Goal: Information Seeking & Learning: Learn about a topic

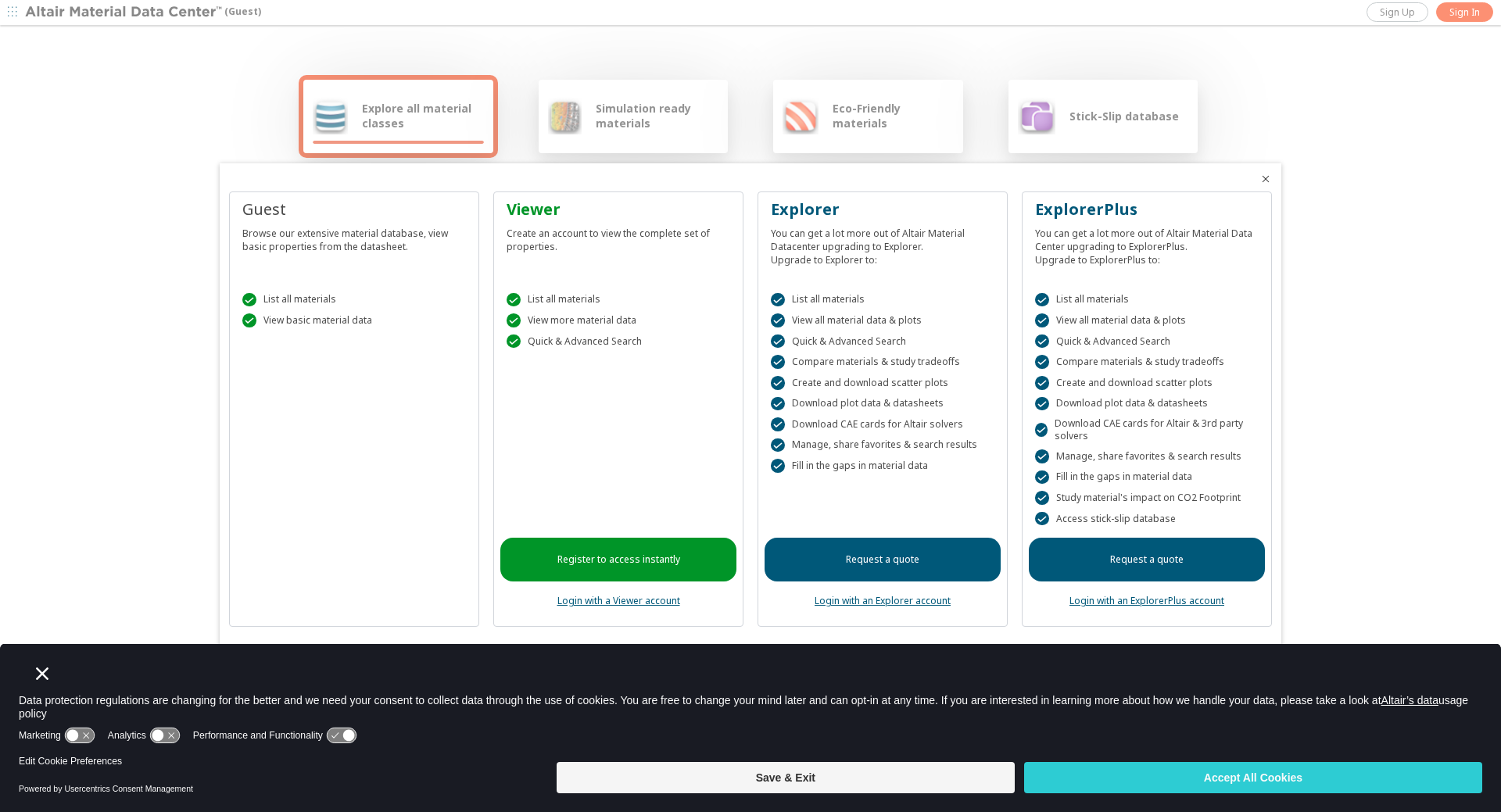
click at [324, 235] on div "Browse our extensive material database, view basic properties from the datashee…" at bounding box center [353, 236] width 223 height 32
click at [877, 792] on button "Save & Exit" at bounding box center [786, 778] width 458 height 32
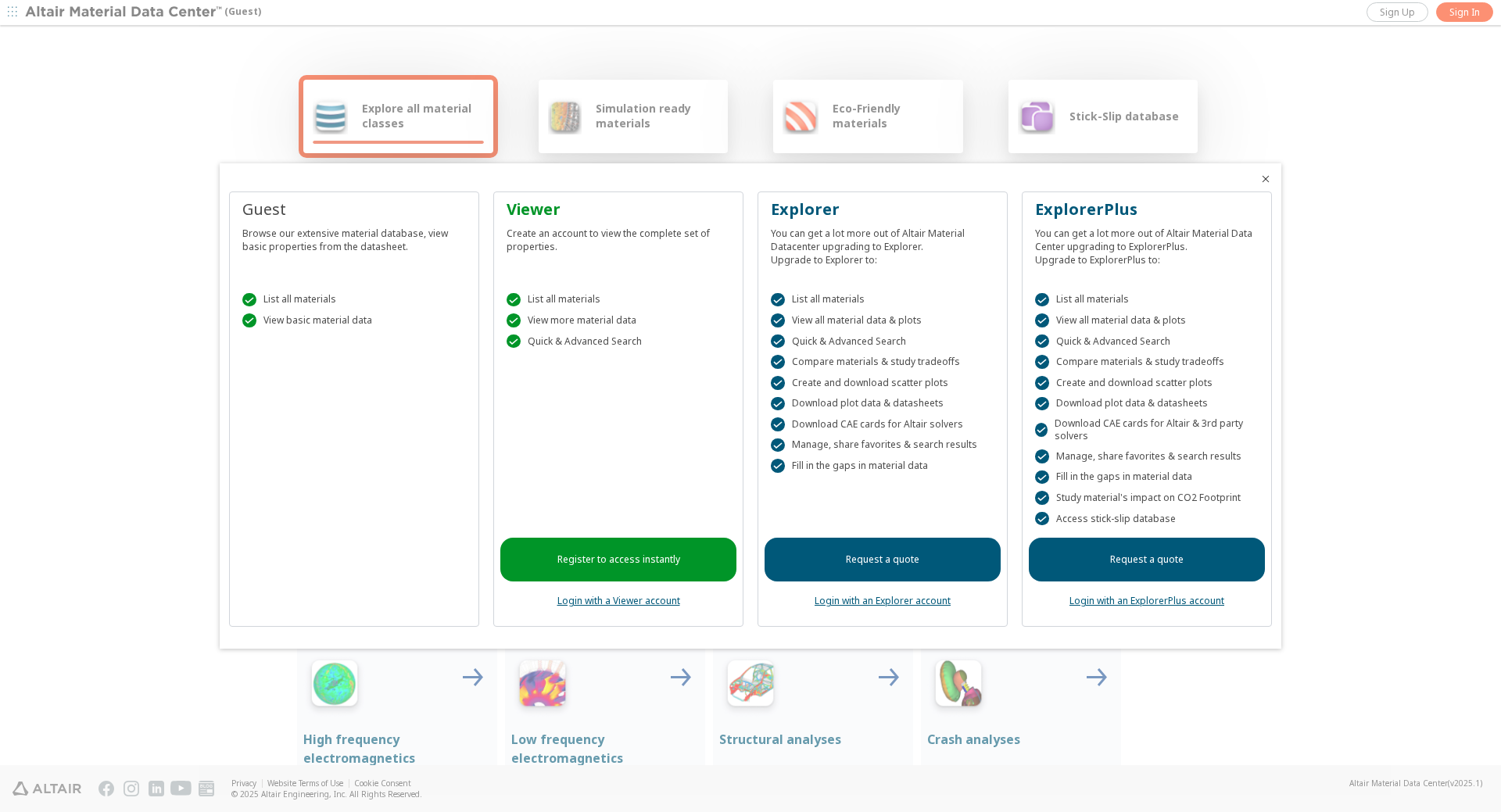
click at [287, 302] on div " List all materials" at bounding box center [353, 299] width 223 height 14
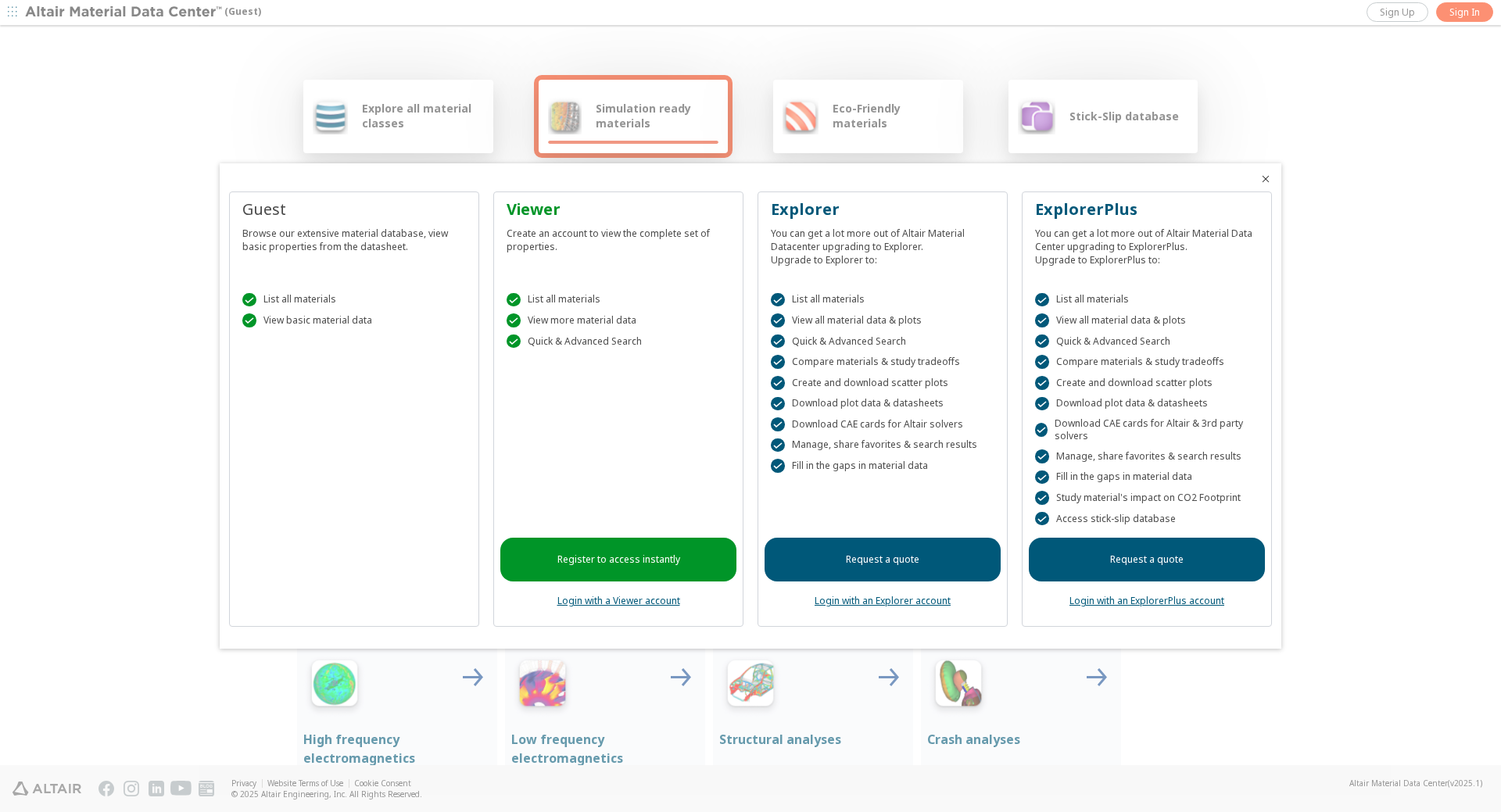
click at [1425, 350] on div at bounding box center [750, 406] width 1501 height 812
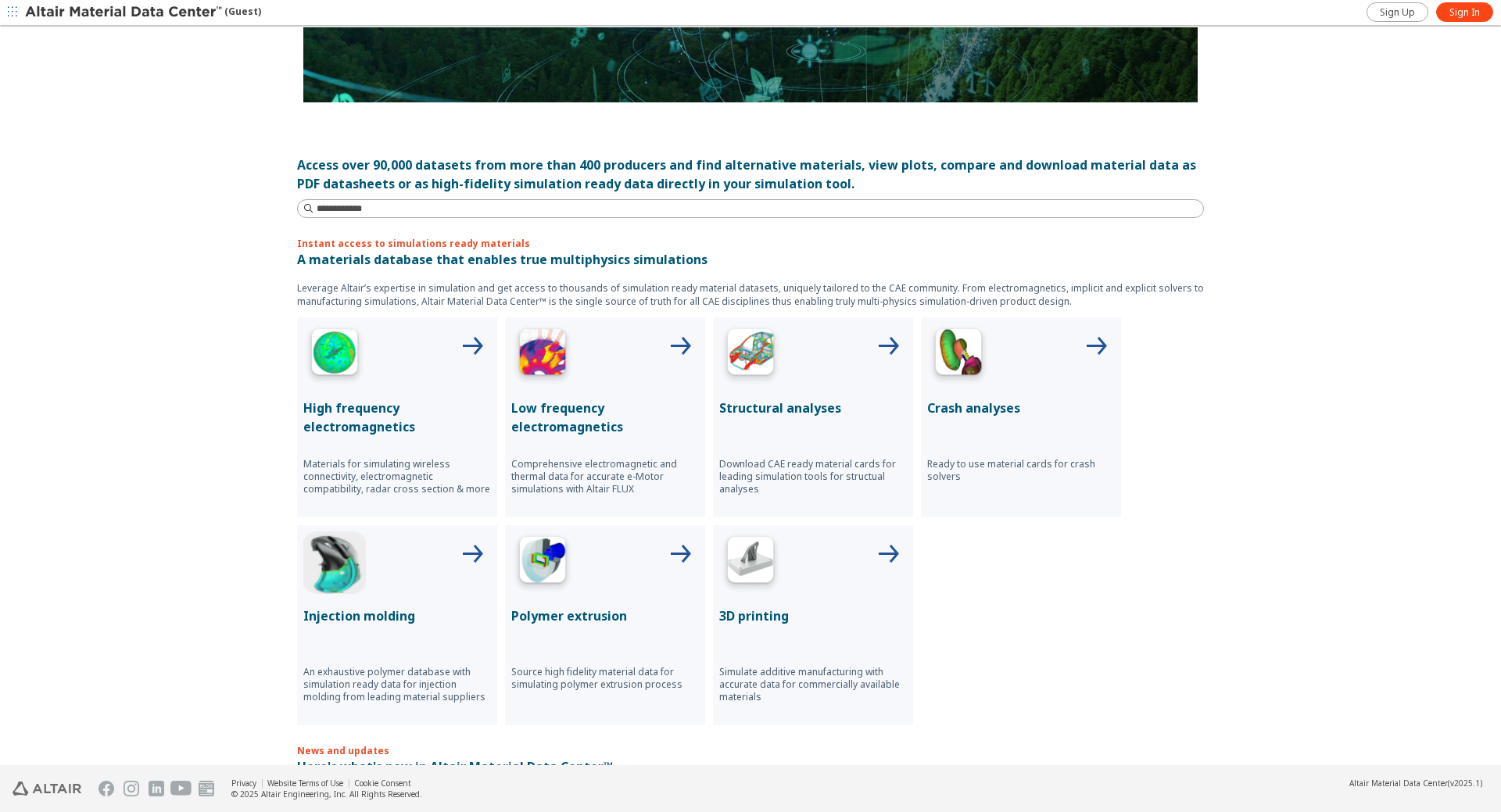
scroll to position [189, 0]
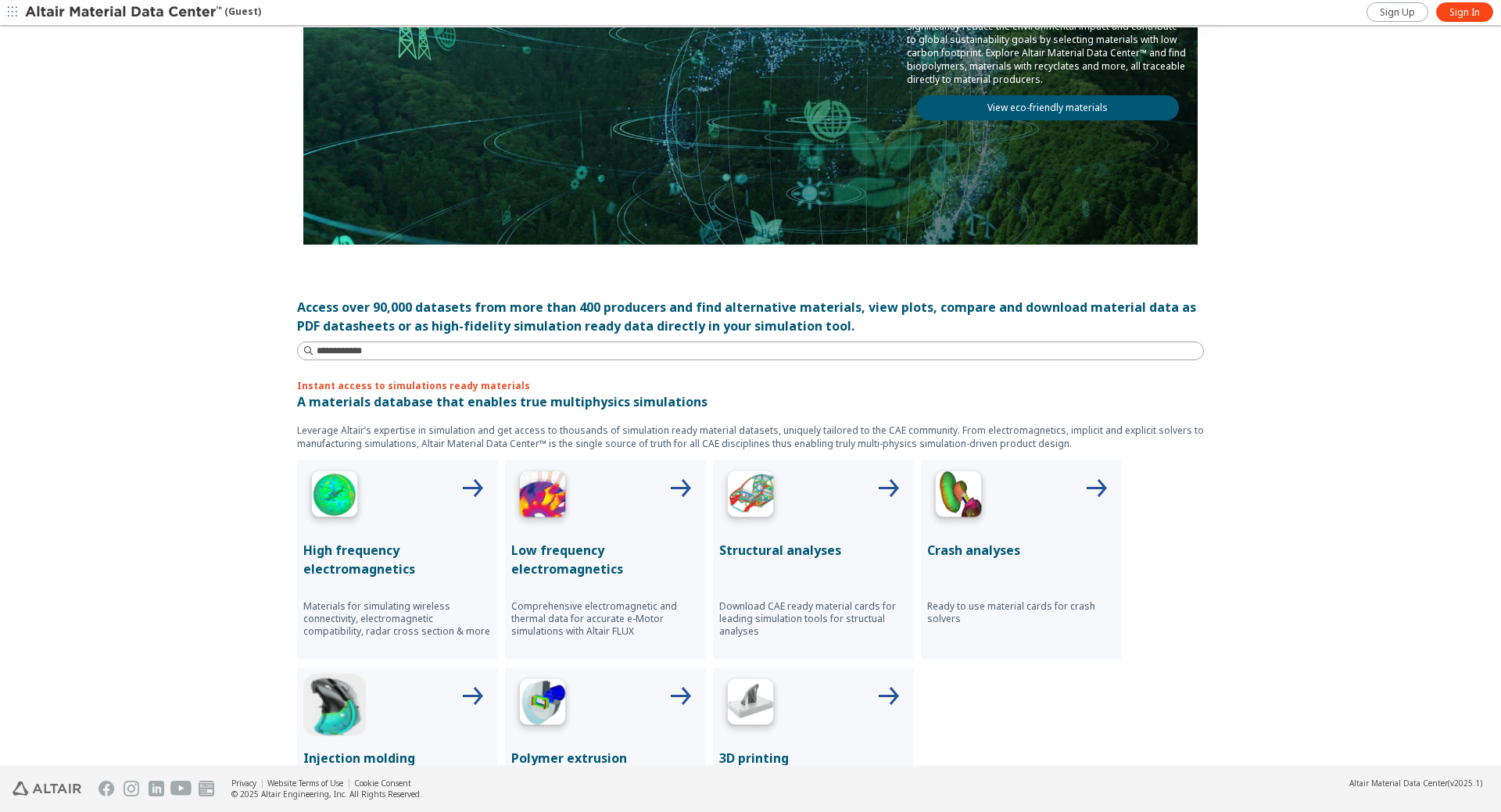
drag, startPoint x: 727, startPoint y: 497, endPoint x: 1297, endPoint y: 584, distance: 576.6
click at [1304, 585] on div "Explore all material classes Simulation ready materials Eco-Friendly materials …" at bounding box center [750, 397] width 1501 height 739
drag, startPoint x: 762, startPoint y: 552, endPoint x: 724, endPoint y: 627, distance: 84.1
click at [724, 627] on p "Download CAE ready material cards for leading simulation tools for structual an…" at bounding box center [813, 619] width 187 height 37
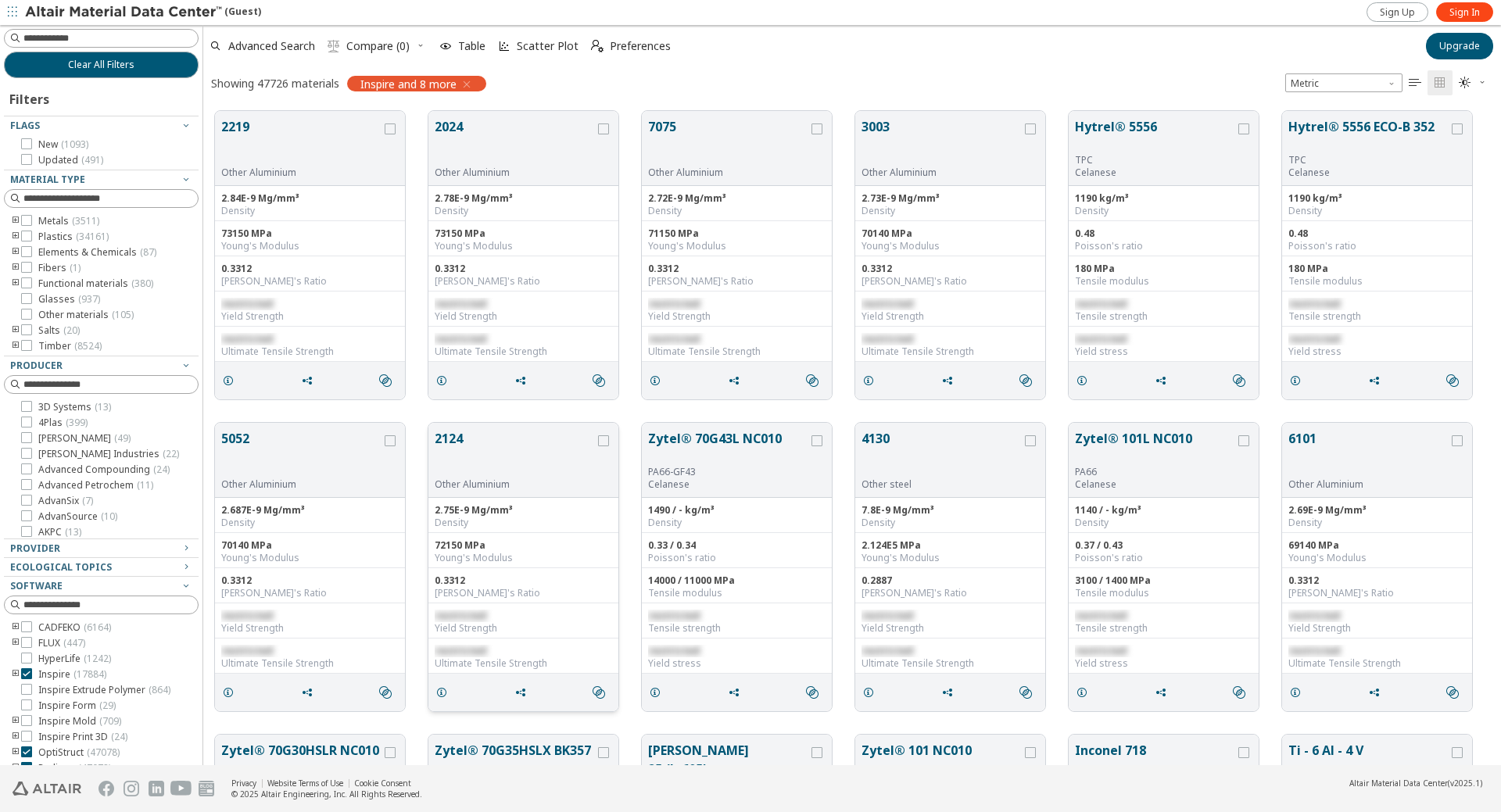
drag, startPoint x: 457, startPoint y: 523, endPoint x: 467, endPoint y: 525, distance: 10.2
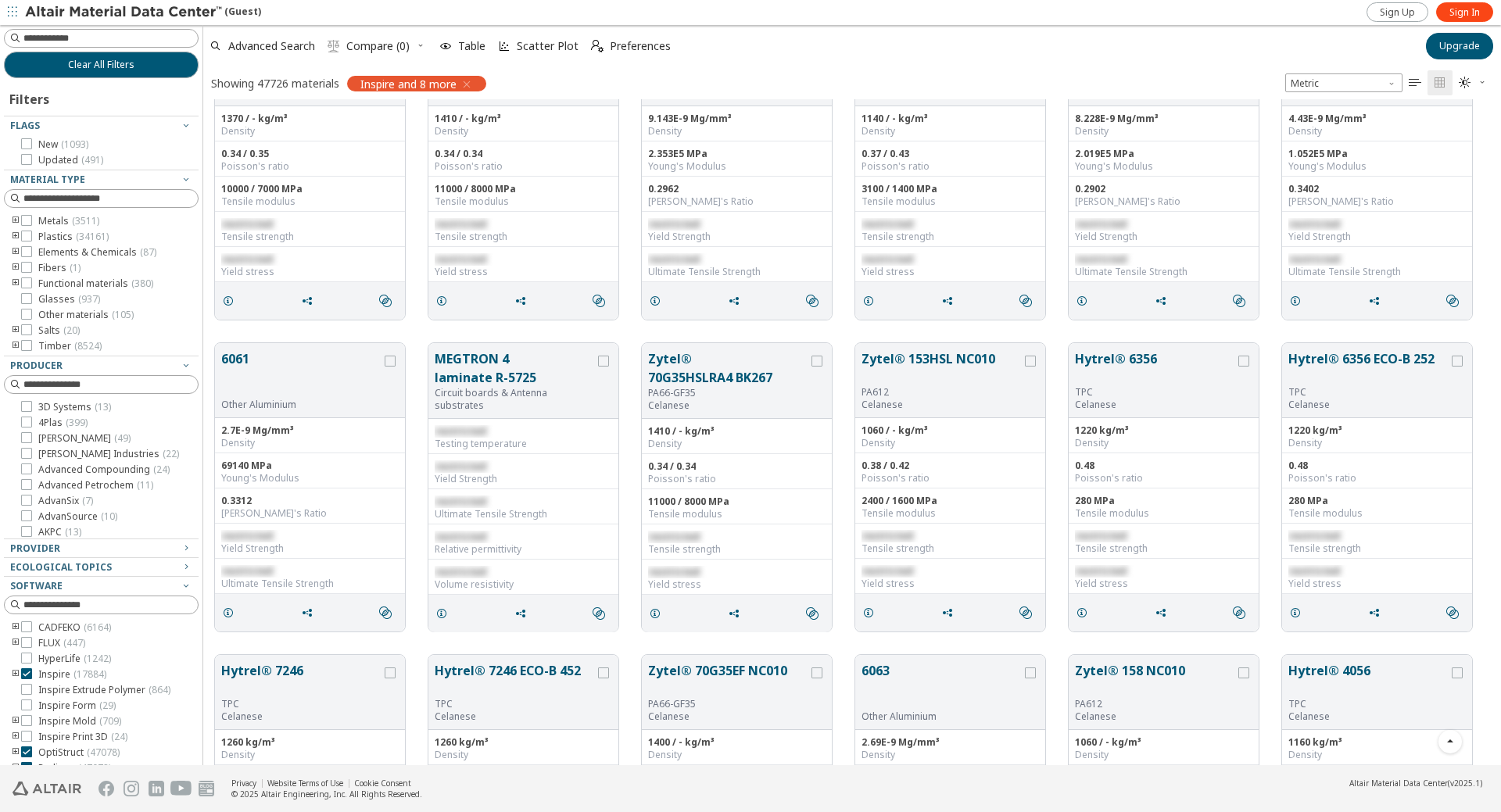
click at [16, 265] on icon "toogle group" at bounding box center [16, 268] width 11 height 12
click at [11, 326] on icon "toogle group" at bounding box center [16, 330] width 11 height 12
click at [19, 327] on icon "toogle group" at bounding box center [16, 330] width 11 height 12
click at [18, 218] on icon "toogle group" at bounding box center [16, 221] width 11 height 12
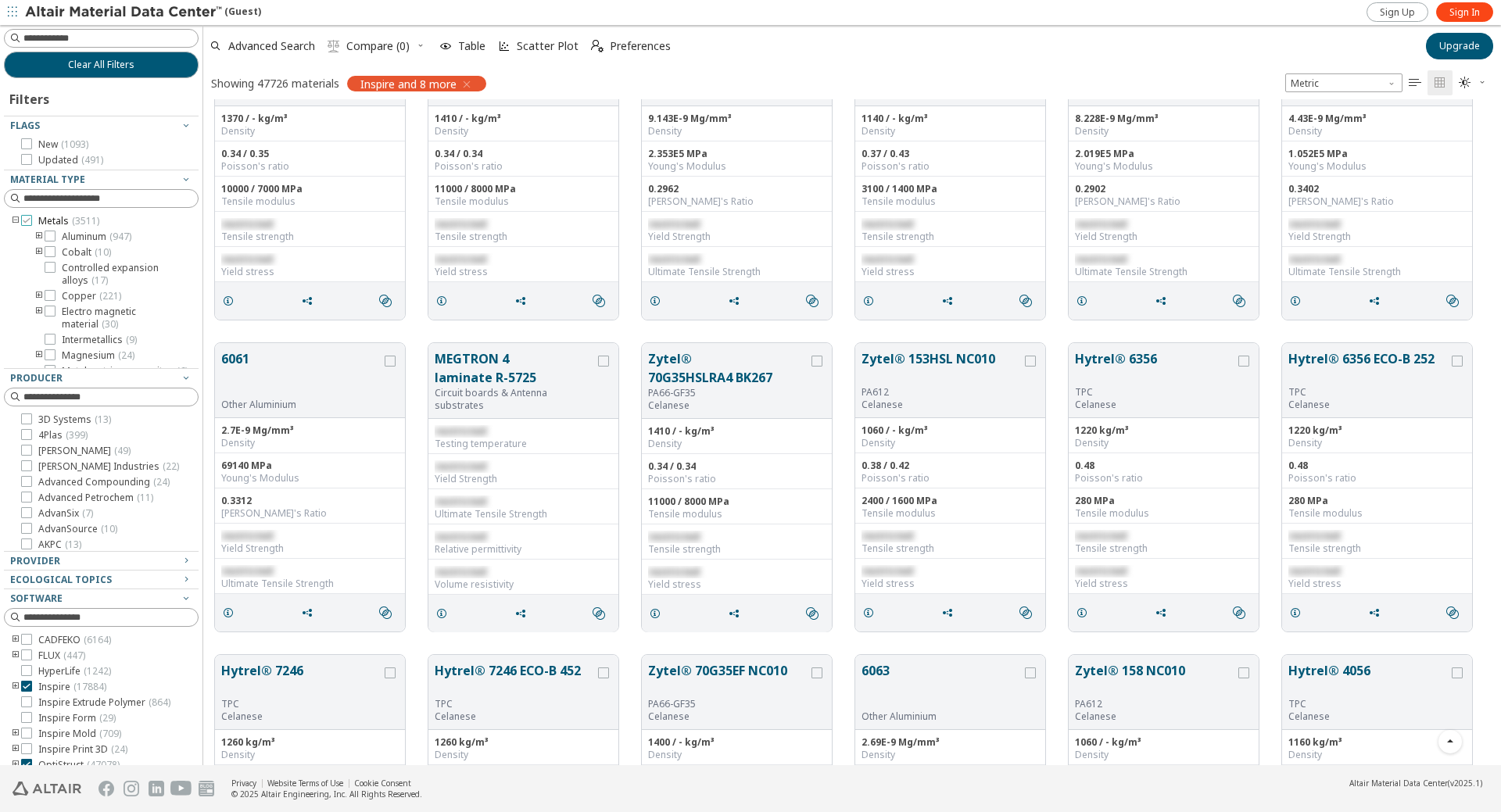
click at [21, 219] on div at bounding box center [27, 221] width 11 height 11
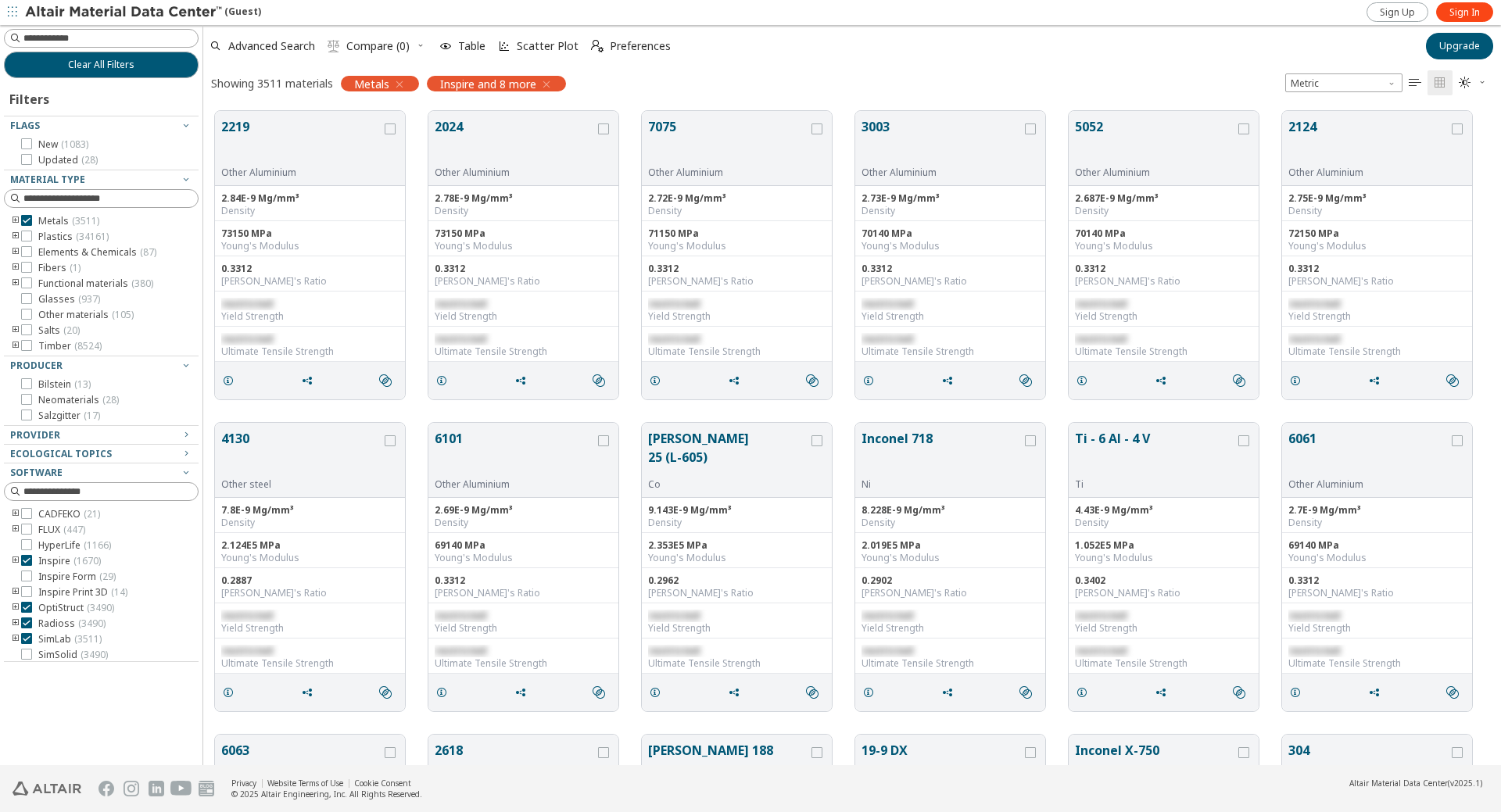
scroll to position [78, 0]
click at [29, 592] on icon at bounding box center [27, 592] width 11 height 11
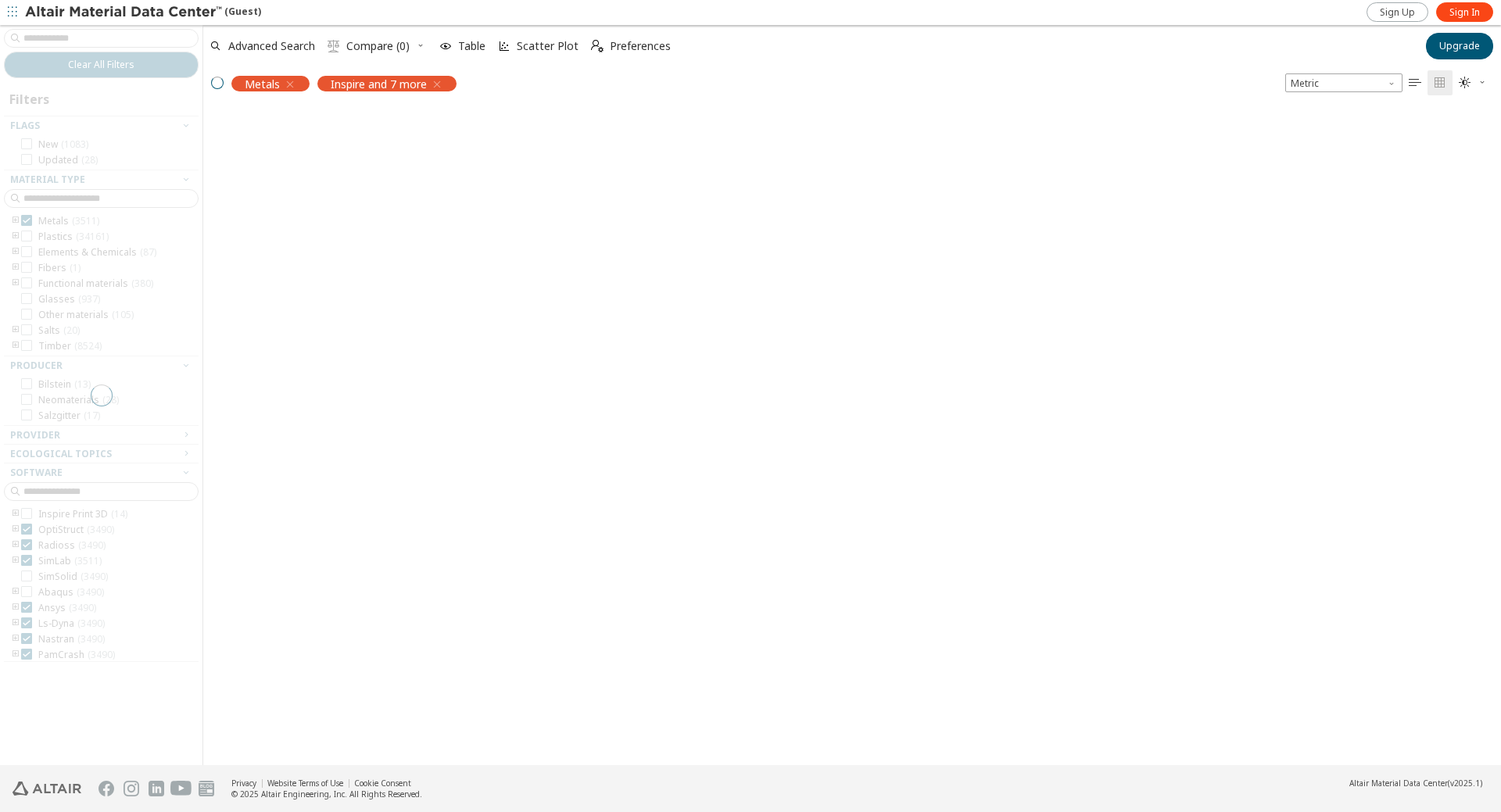
click at [27, 608] on div at bounding box center [101, 395] width 202 height 741
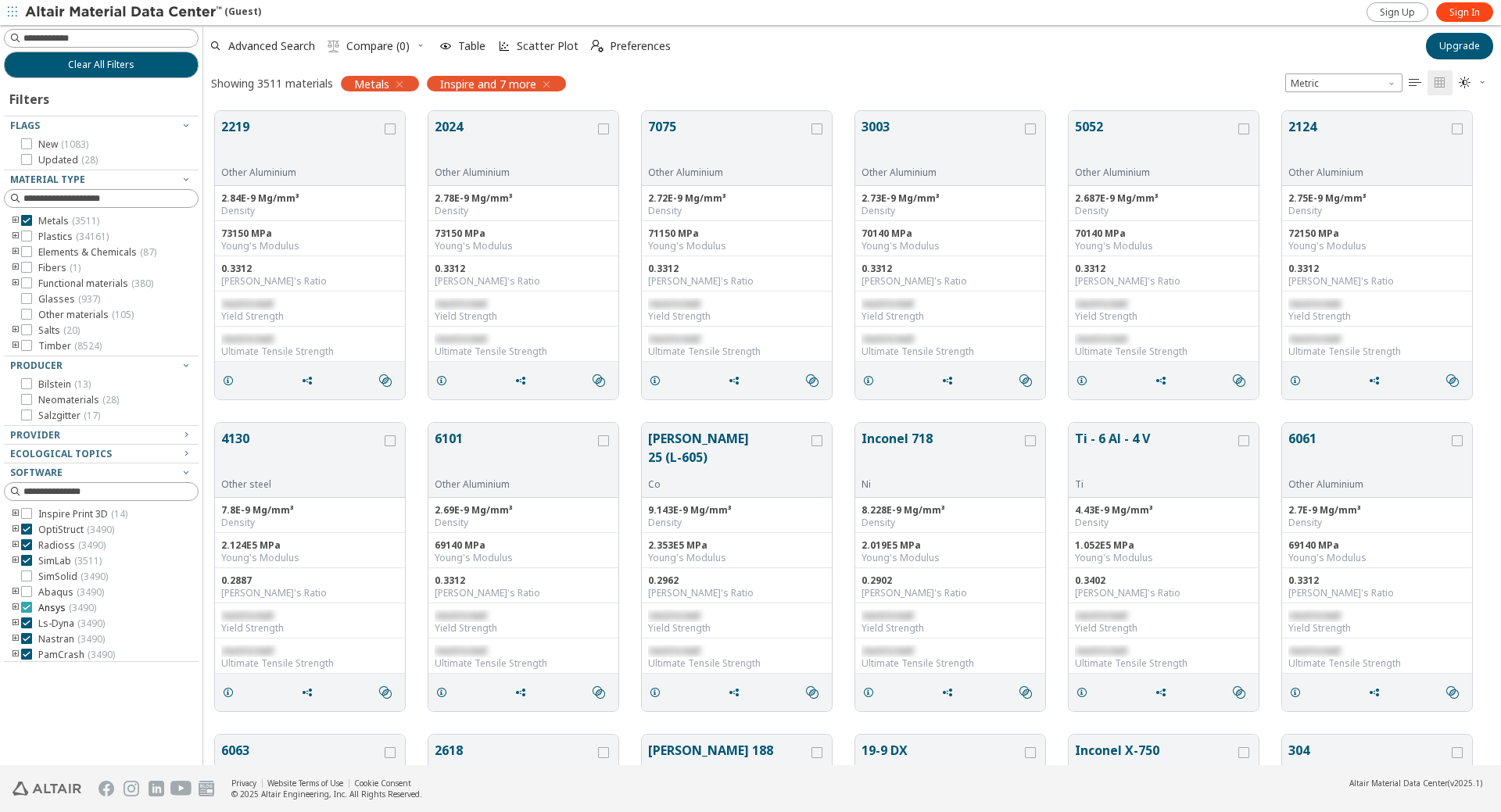
click at [28, 608] on icon at bounding box center [27, 607] width 11 height 11
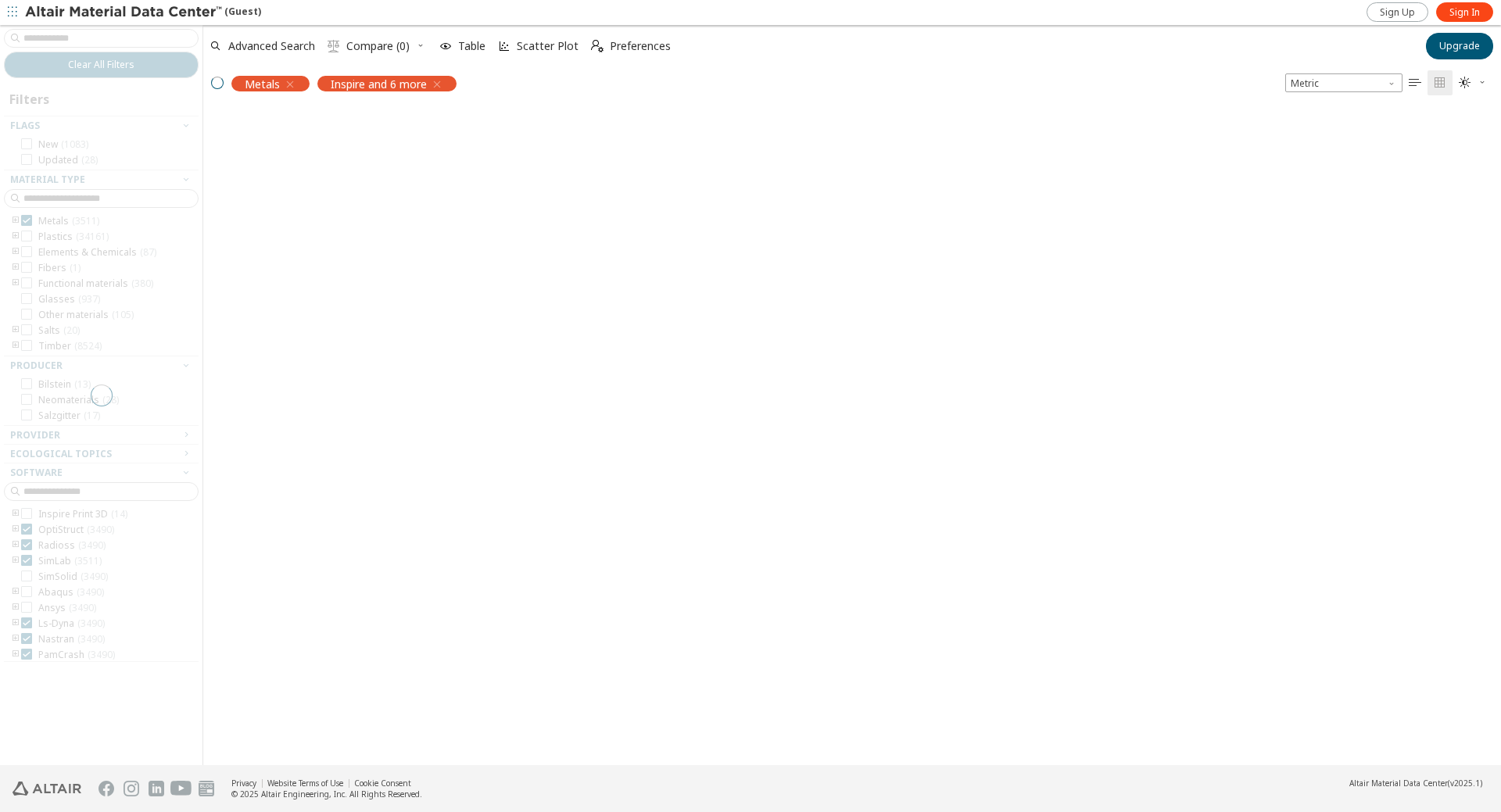
click at [28, 625] on div at bounding box center [101, 395] width 202 height 741
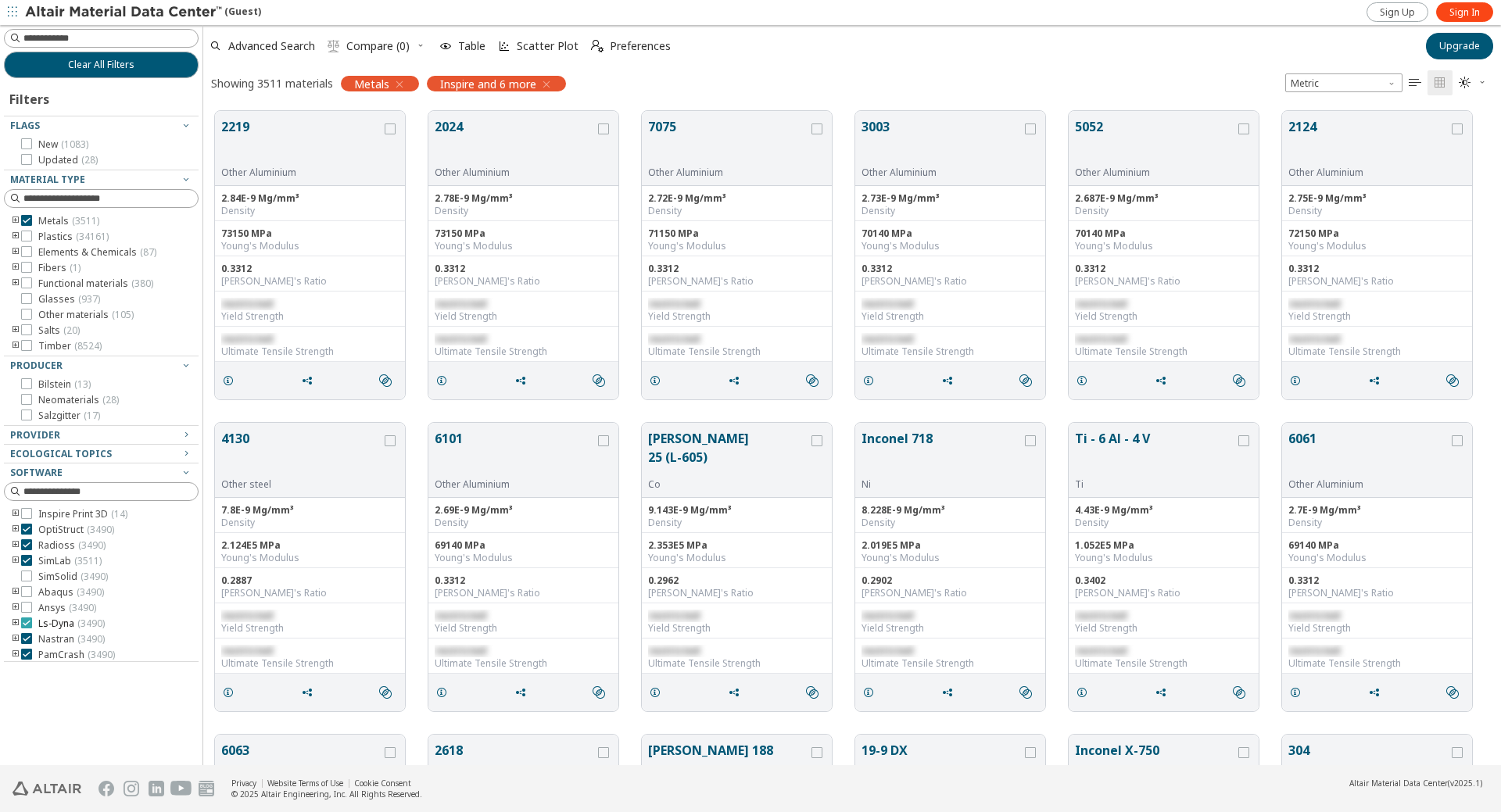
click at [30, 622] on icon at bounding box center [27, 623] width 11 height 11
click at [32, 650] on label "PamCrash ( 3490 )" at bounding box center [68, 654] width 94 height 12
click at [27, 562] on icon at bounding box center [27, 561] width 11 height 11
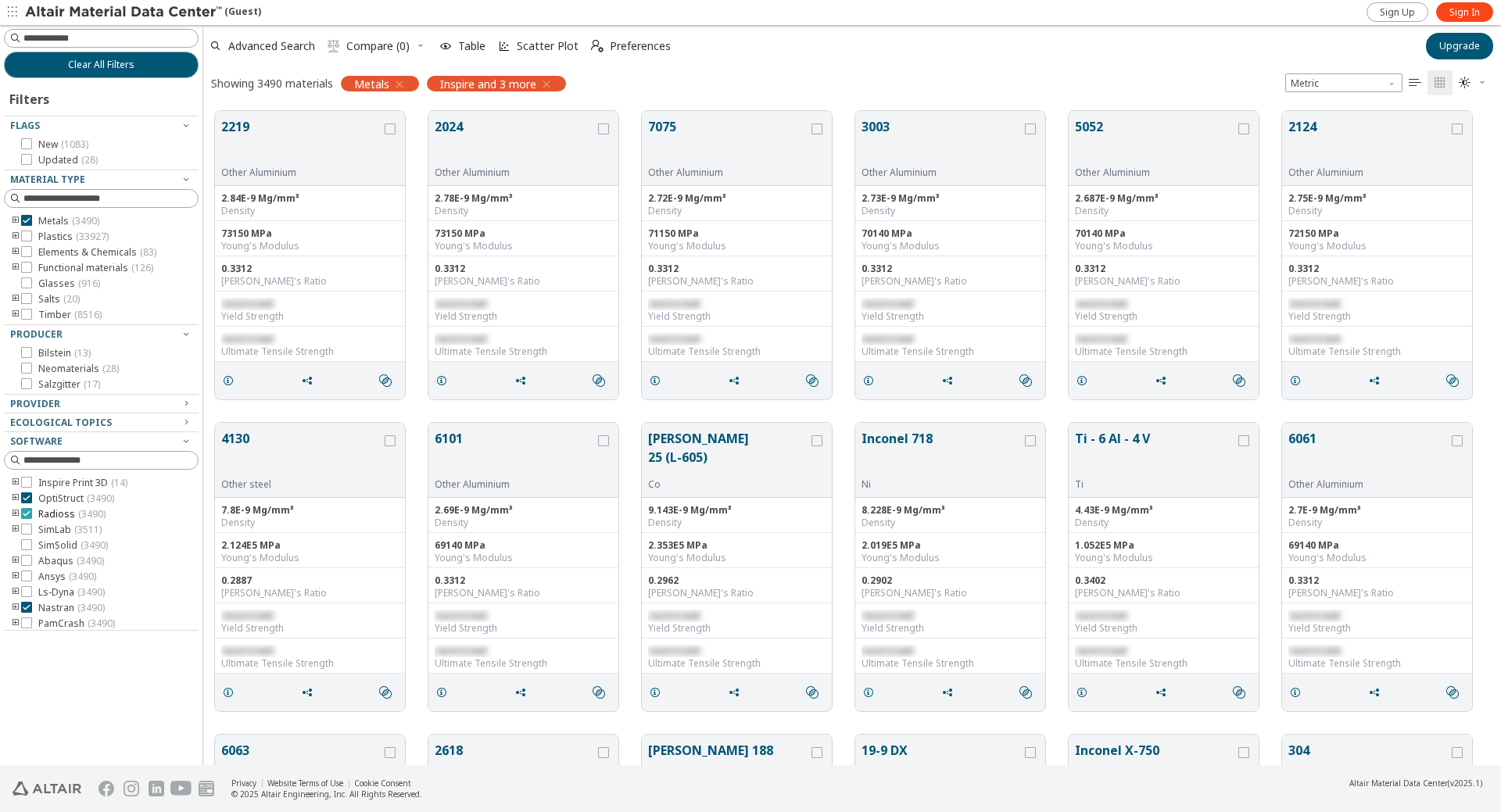
click at [27, 513] on icon at bounding box center [27, 514] width 11 height 11
click at [77, 398] on div "Provider" at bounding box center [95, 403] width 170 height 12
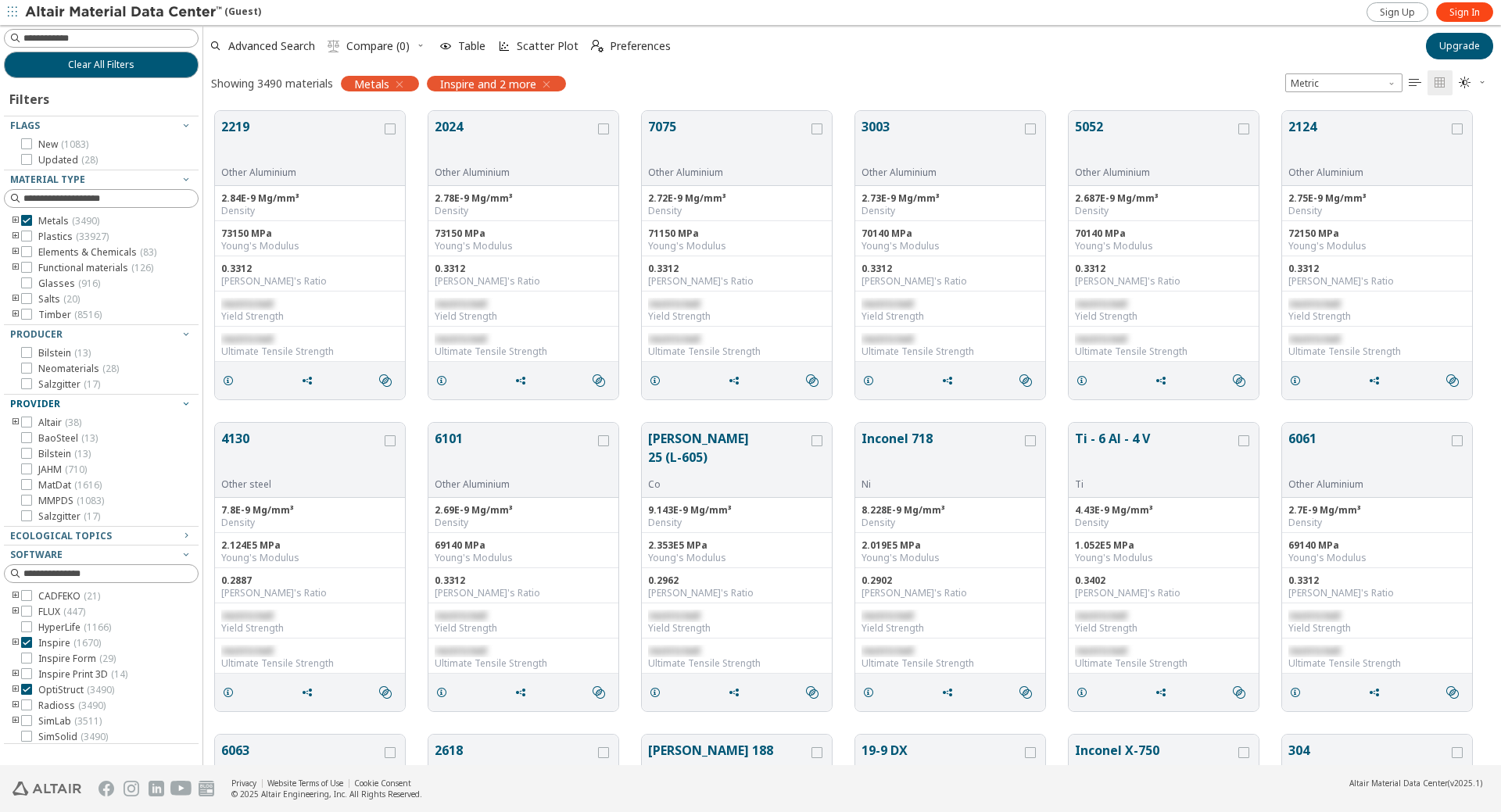
click at [13, 422] on icon "toogle group" at bounding box center [16, 423] width 11 height 12
click at [14, 422] on icon "toogle group" at bounding box center [16, 423] width 11 height 12
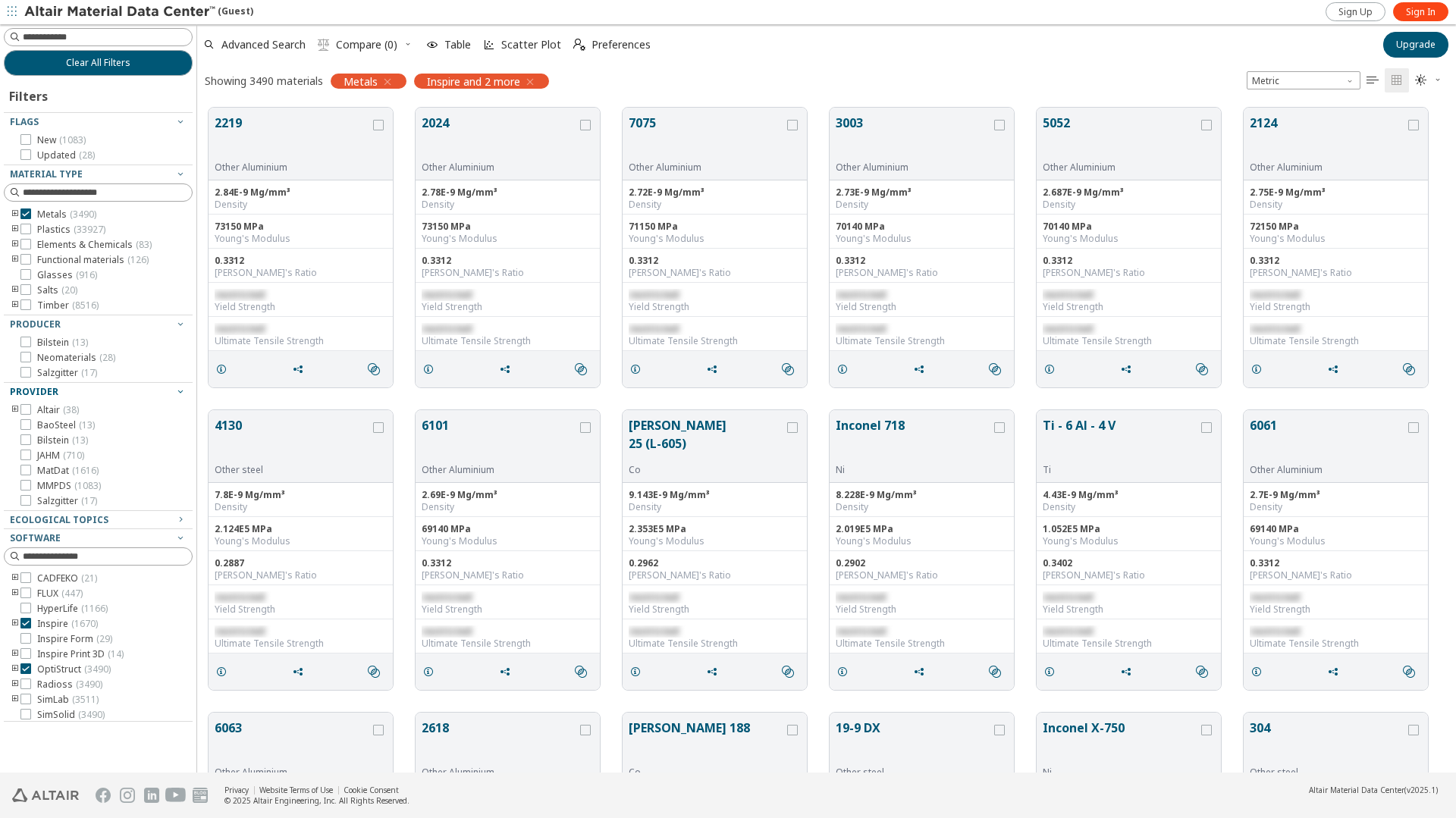
scroll to position [665, 1247]
click at [35, 482] on label "MMPDS ( 1083 )" at bounding box center [60, 485] width 80 height 12
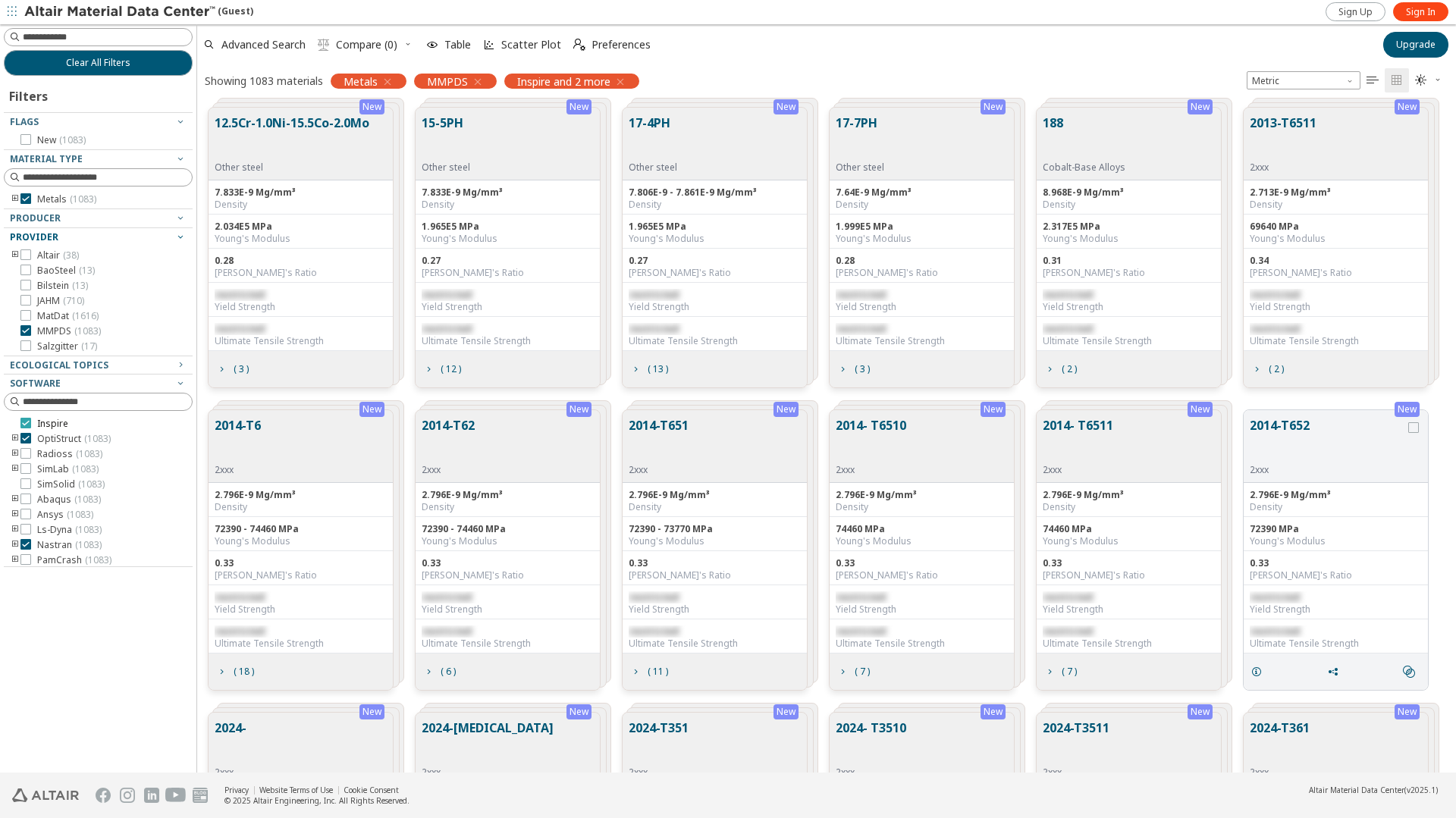
click at [25, 423] on icon at bounding box center [26, 423] width 11 height 11
click at [25, 424] on icon at bounding box center [26, 423] width 11 height 11
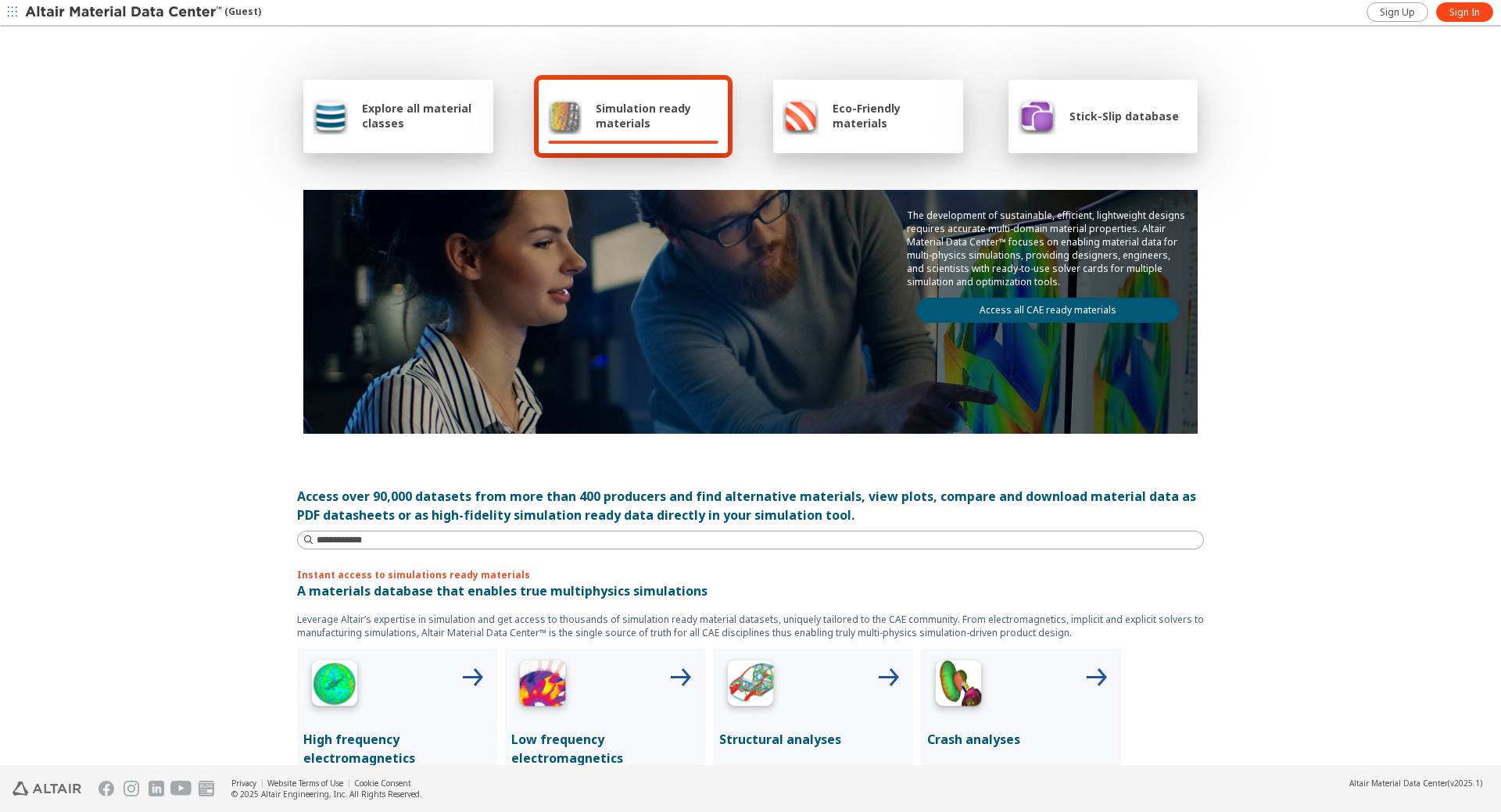
click at [417, 97] on div "Explore all material classes" at bounding box center [398, 116] width 172 height 37
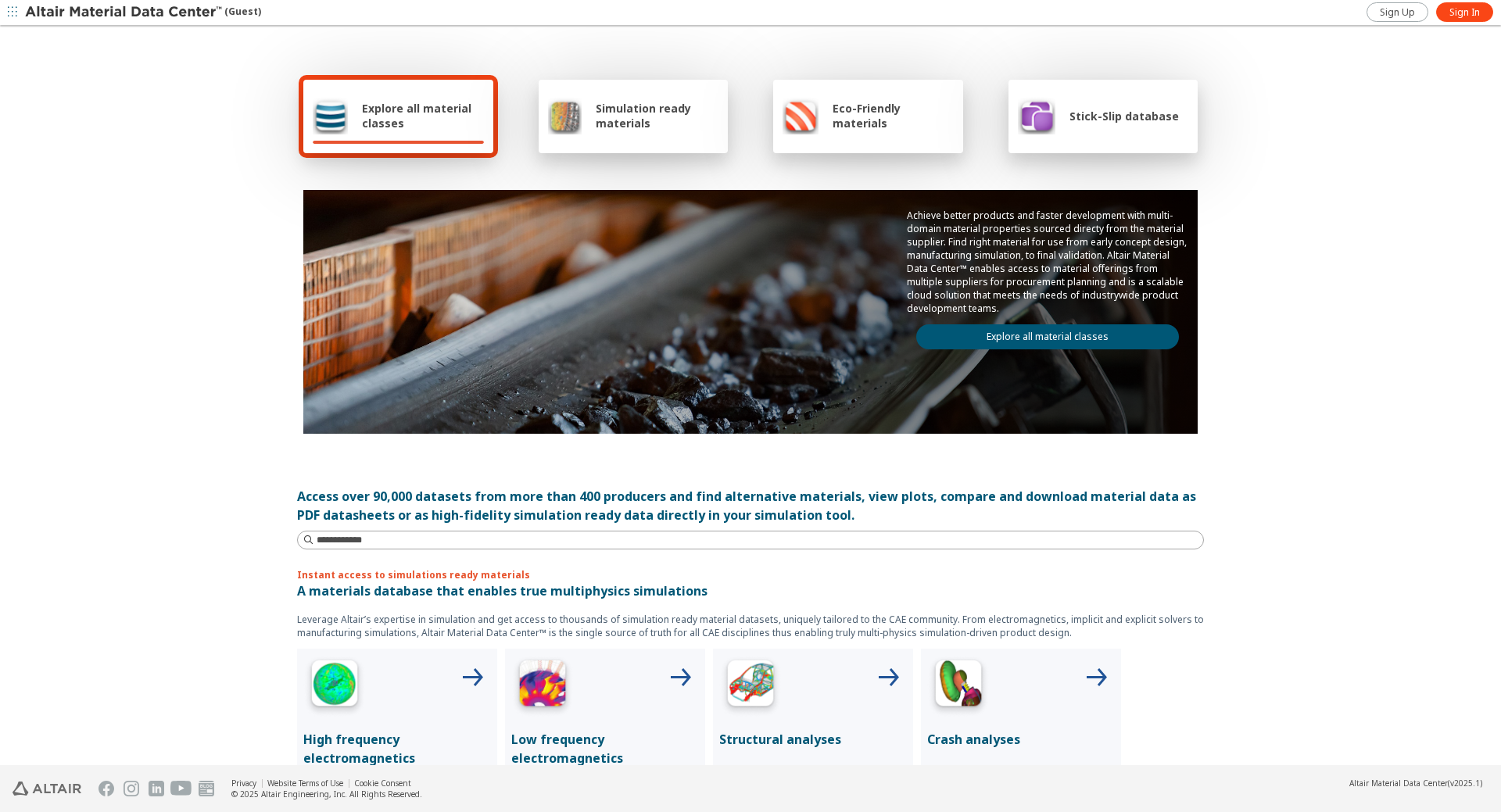
click at [897, 122] on span "Eco-Friendly materials" at bounding box center [893, 116] width 121 height 30
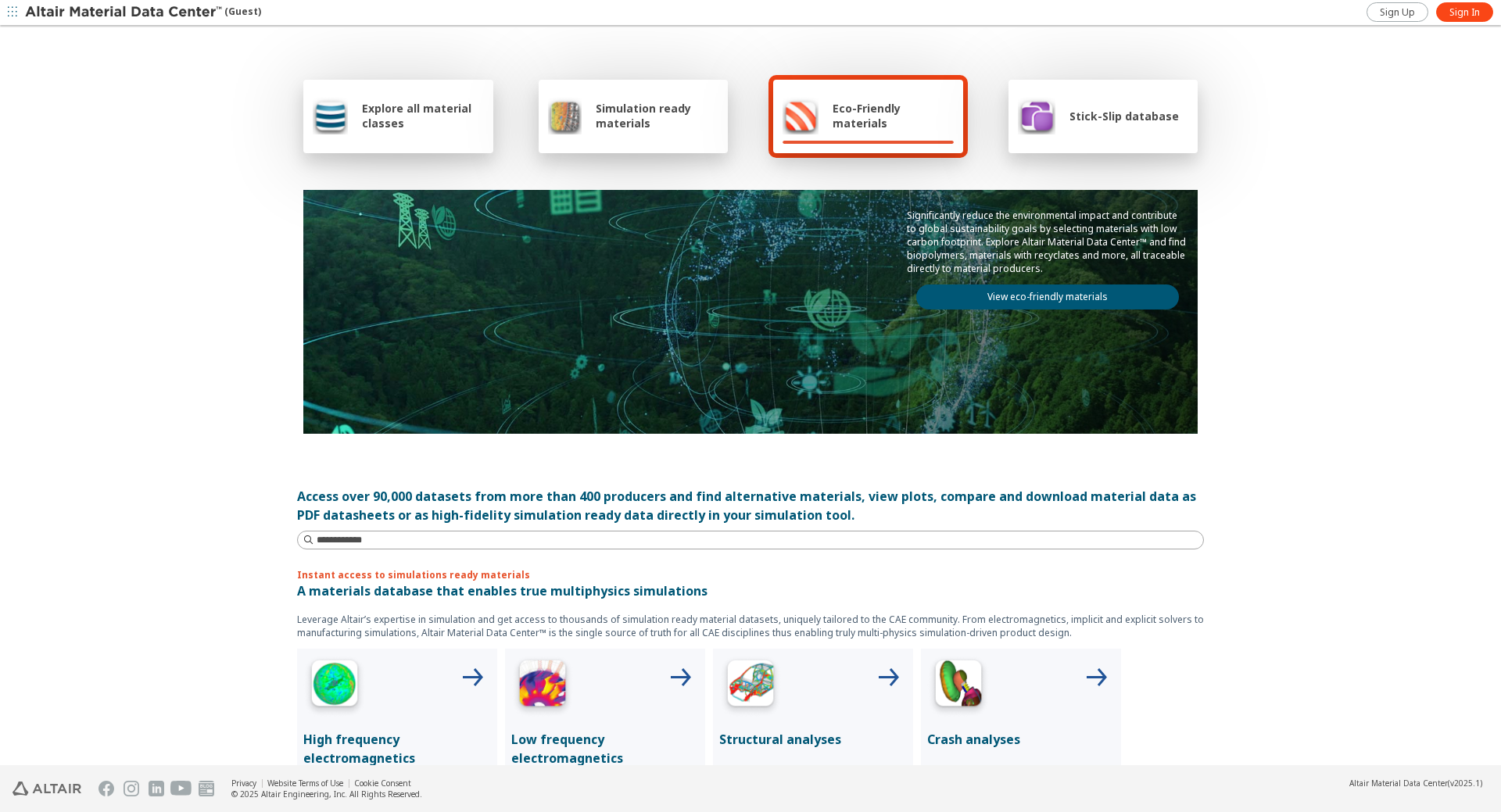
click at [599, 128] on span "Simulation ready materials" at bounding box center [657, 116] width 122 height 30
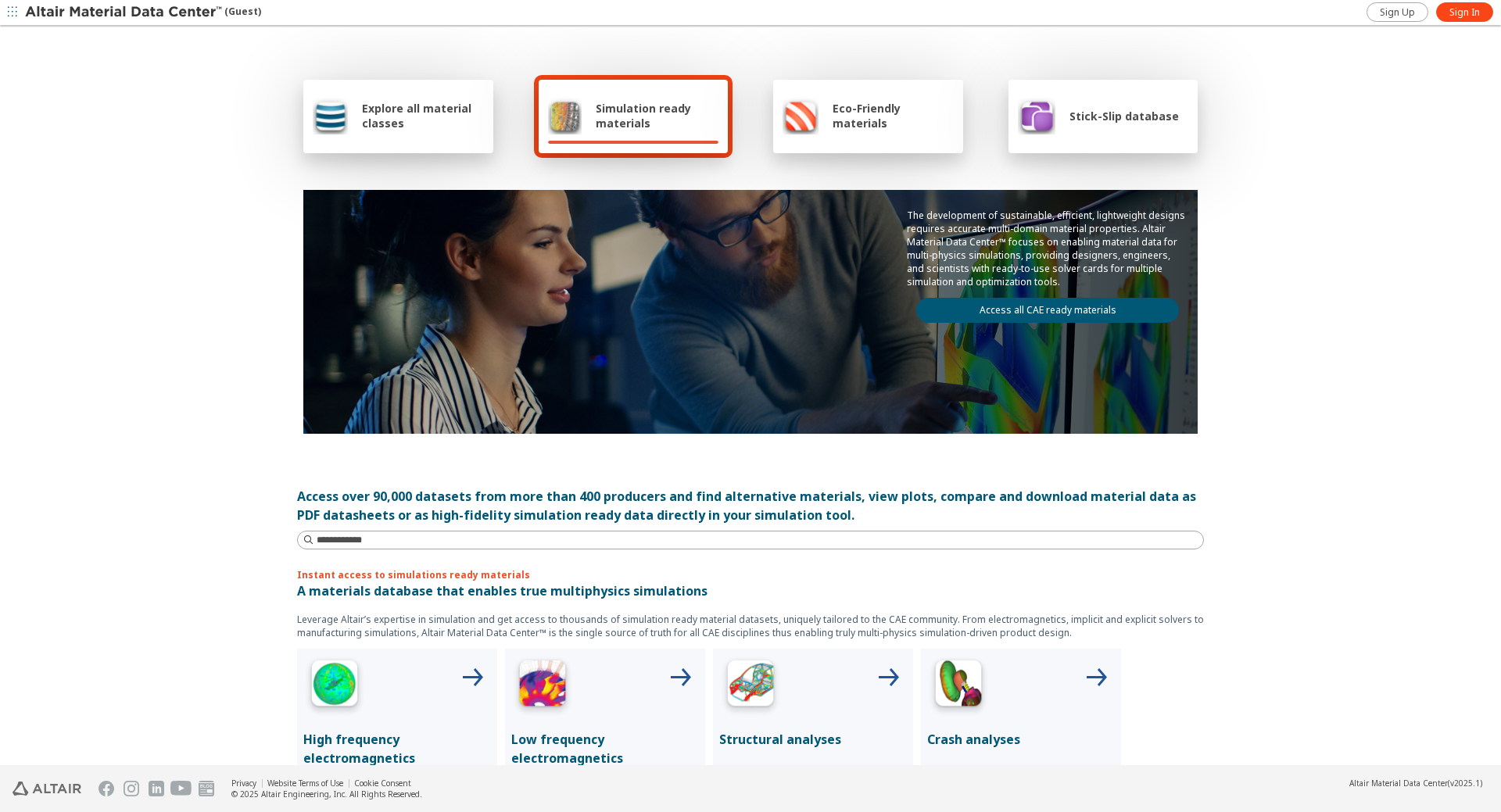
click at [446, 137] on div "Explore all material classes" at bounding box center [398, 116] width 190 height 73
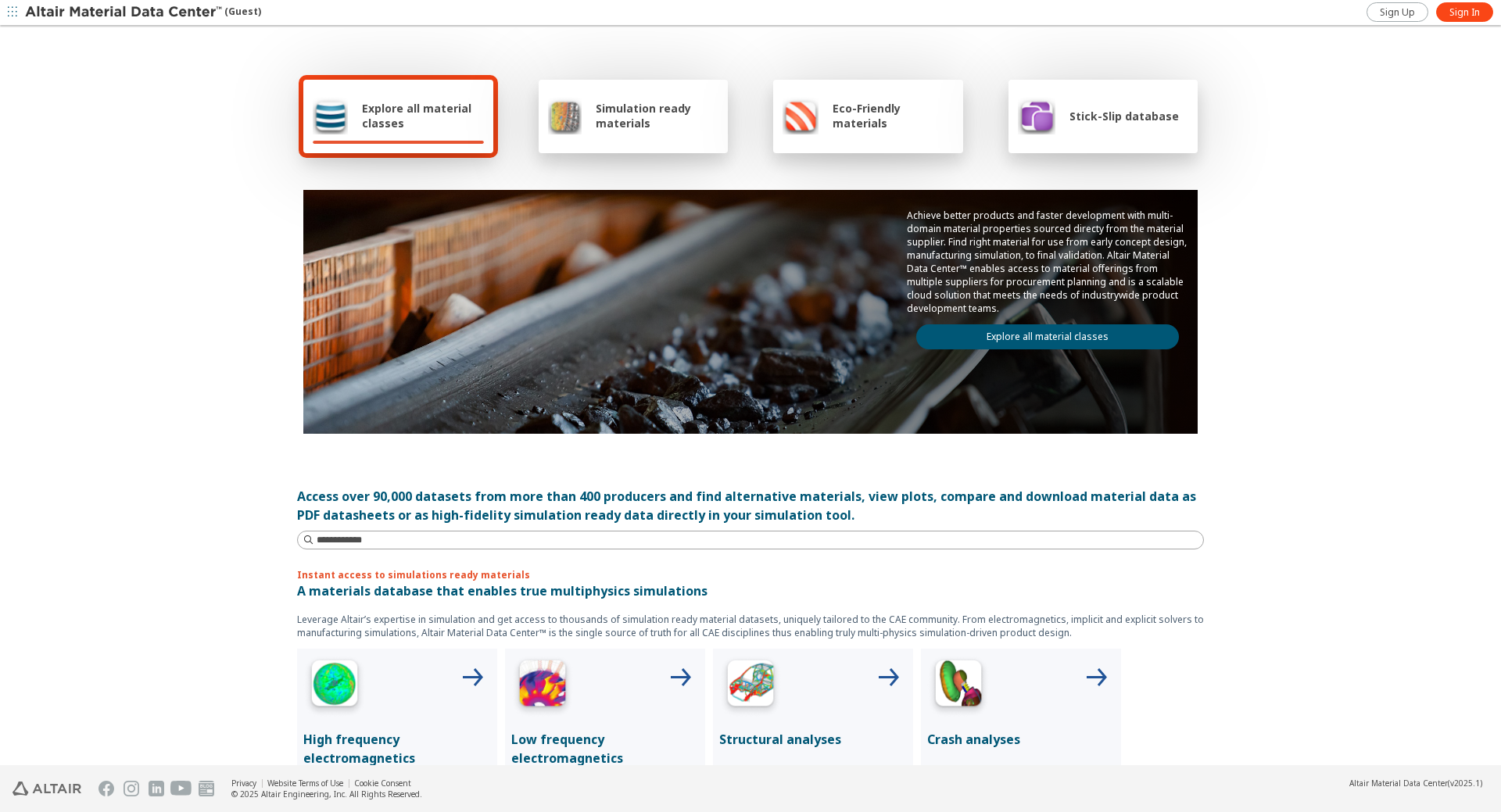
click at [13, 10] on icon "button" at bounding box center [12, 12] width 9 height 9
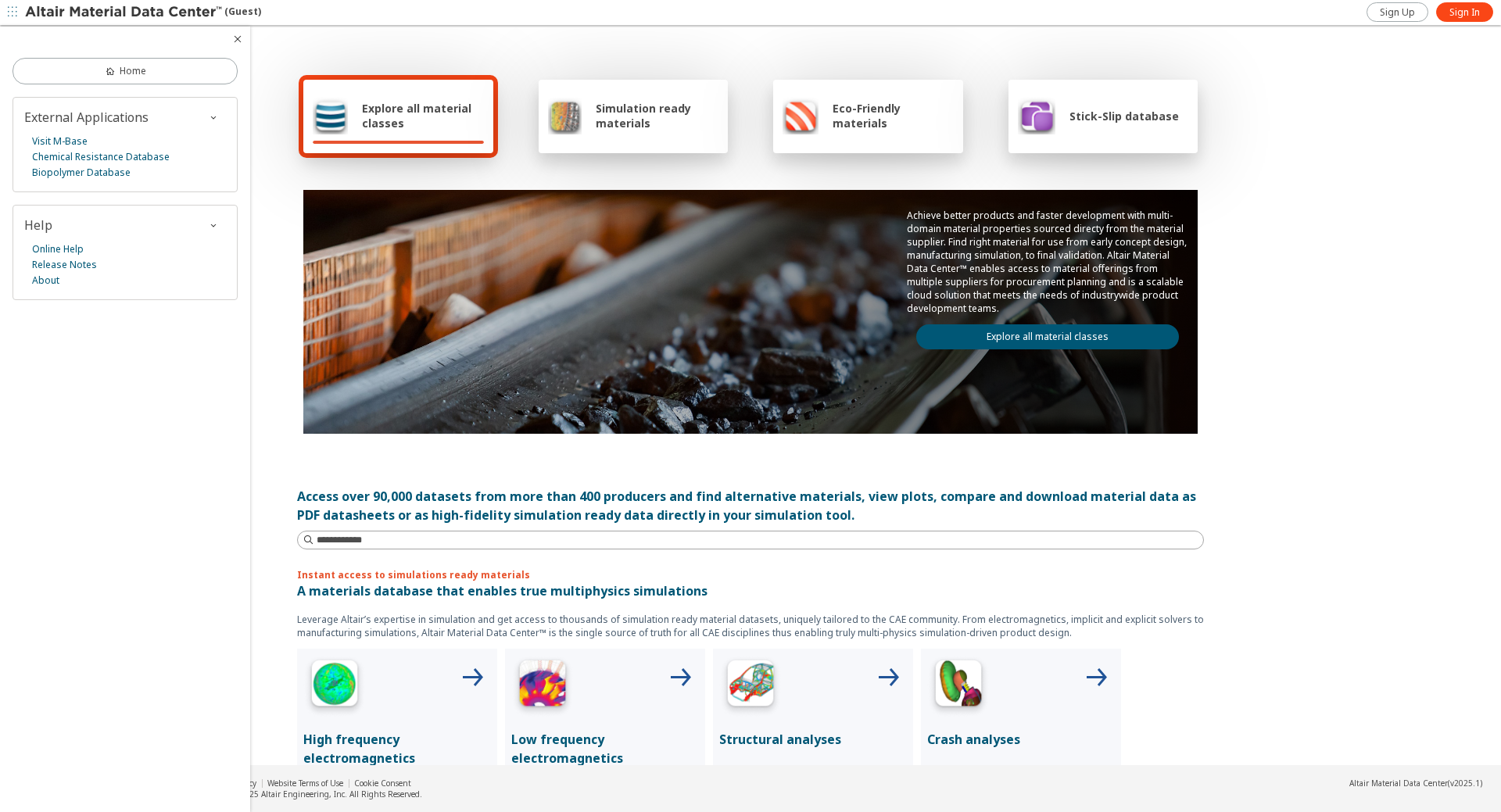
click at [117, 478] on div "Home External Applications Visit M-Base Chemical Resistance Database Biopolymer…" at bounding box center [125, 420] width 250 height 786
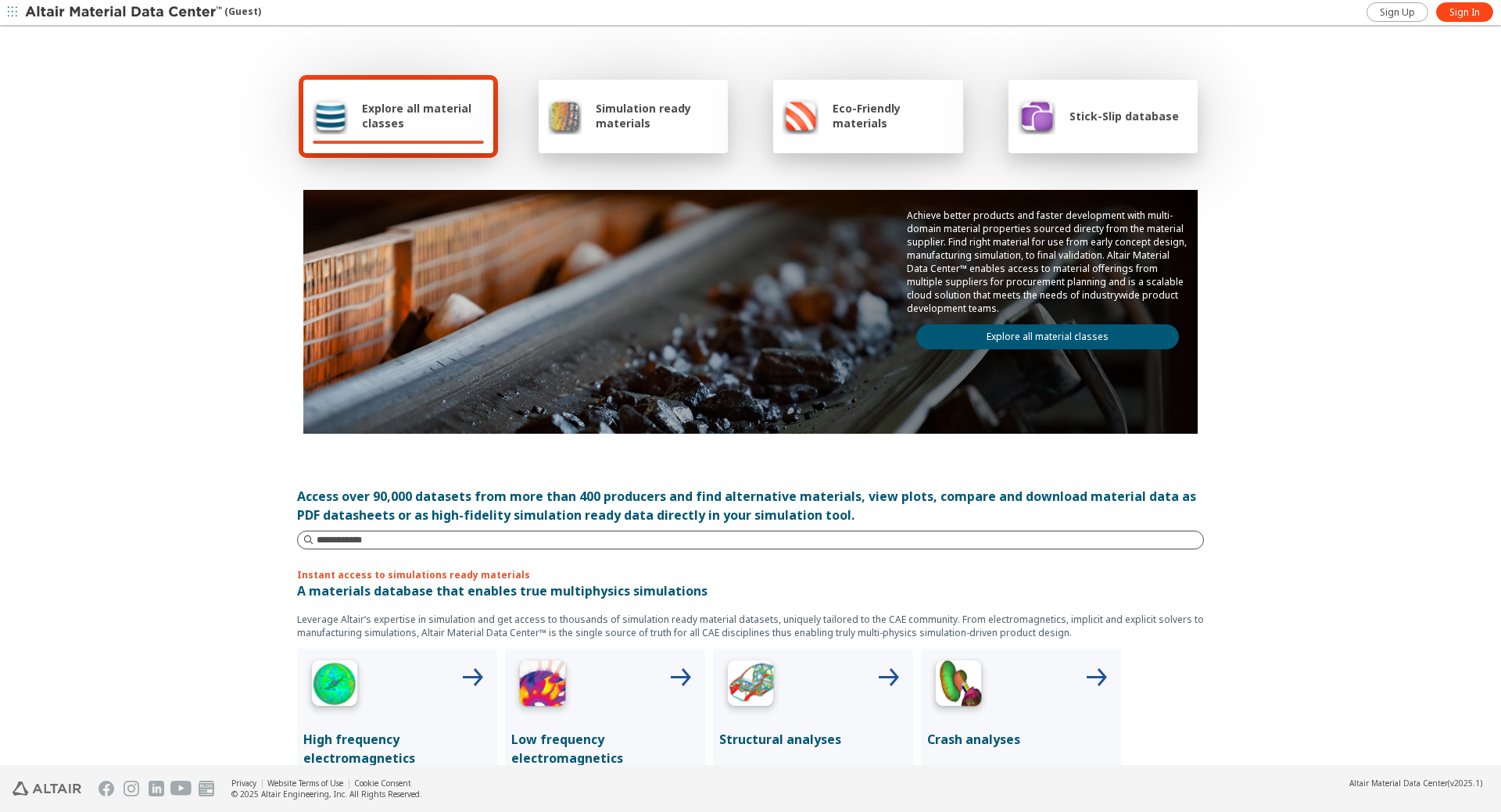
click at [447, 547] on input at bounding box center [760, 539] width 886 height 16
type input "*****"
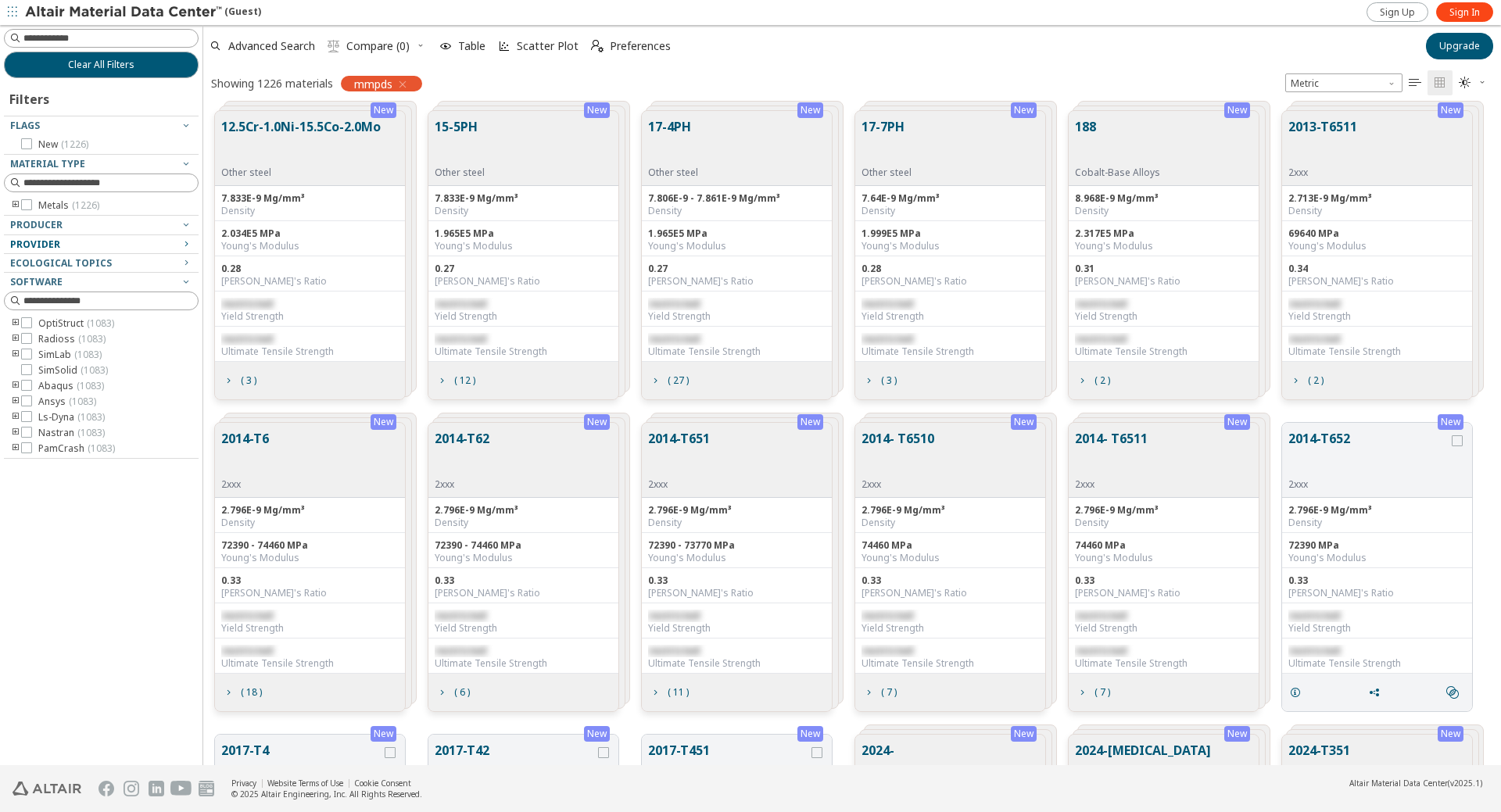
click at [187, 245] on icon "button" at bounding box center [185, 243] width 12 height 12
click at [183, 227] on div at bounding box center [97, 231] width 187 height 7
click at [184, 222] on icon "button" at bounding box center [185, 223] width 12 height 12
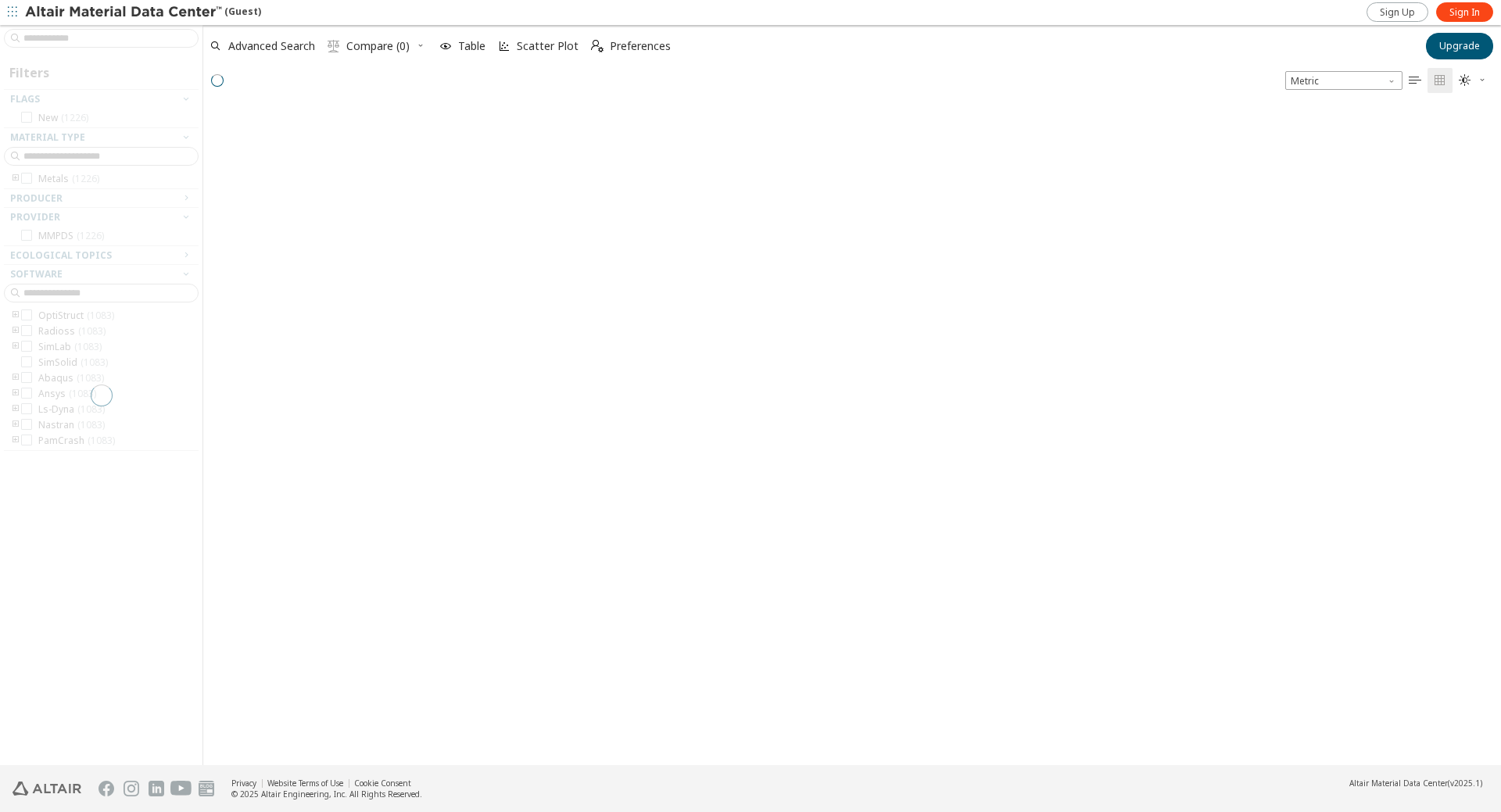
scroll to position [659, 1286]
